Goal: Task Accomplishment & Management: Manage account settings

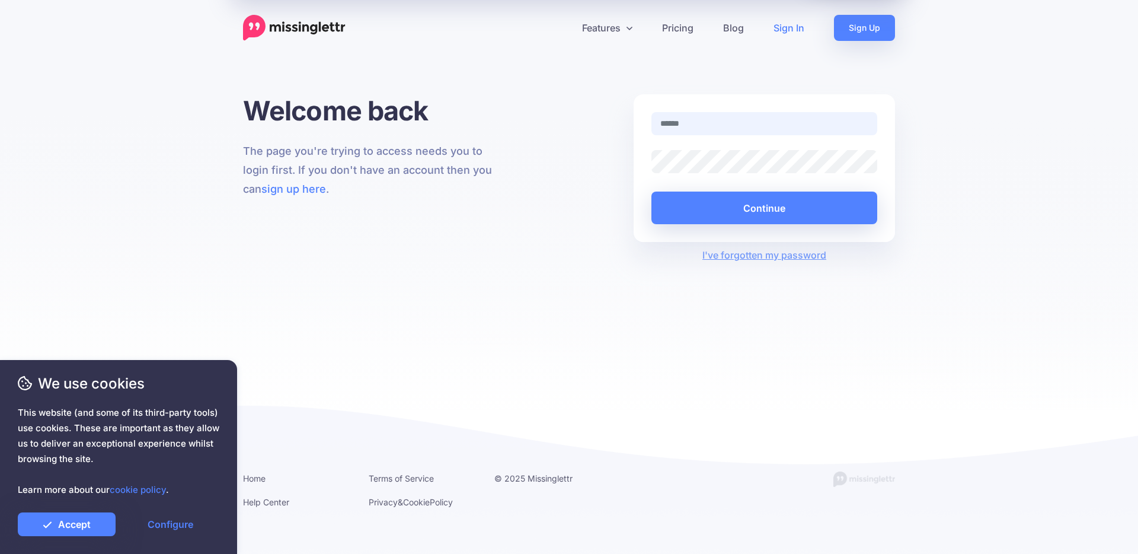
type input "**********"
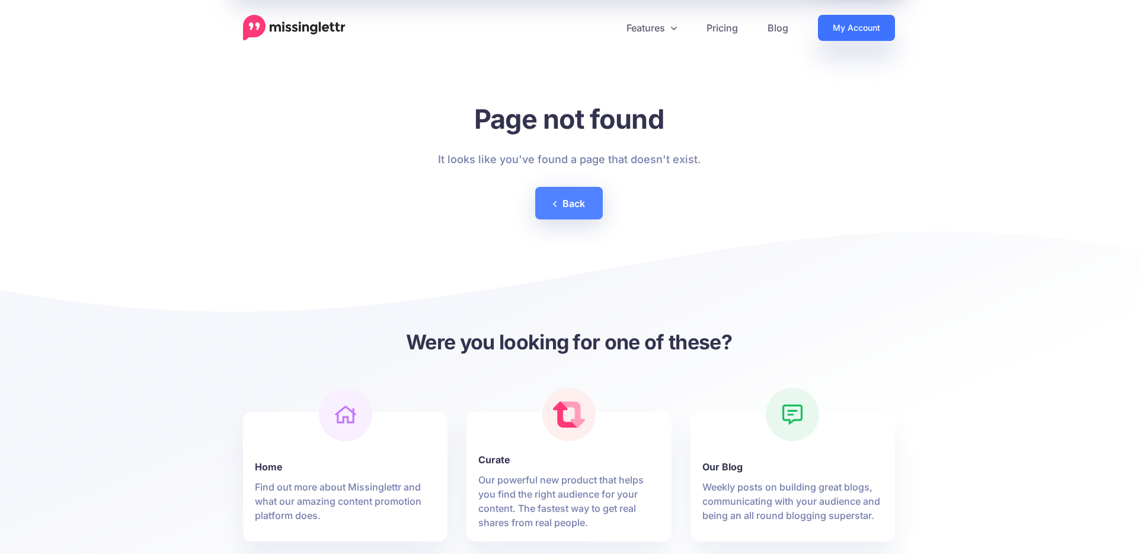
click at [851, 24] on link "My Account" at bounding box center [856, 28] width 77 height 26
